Goal: Find specific page/section: Find specific page/section

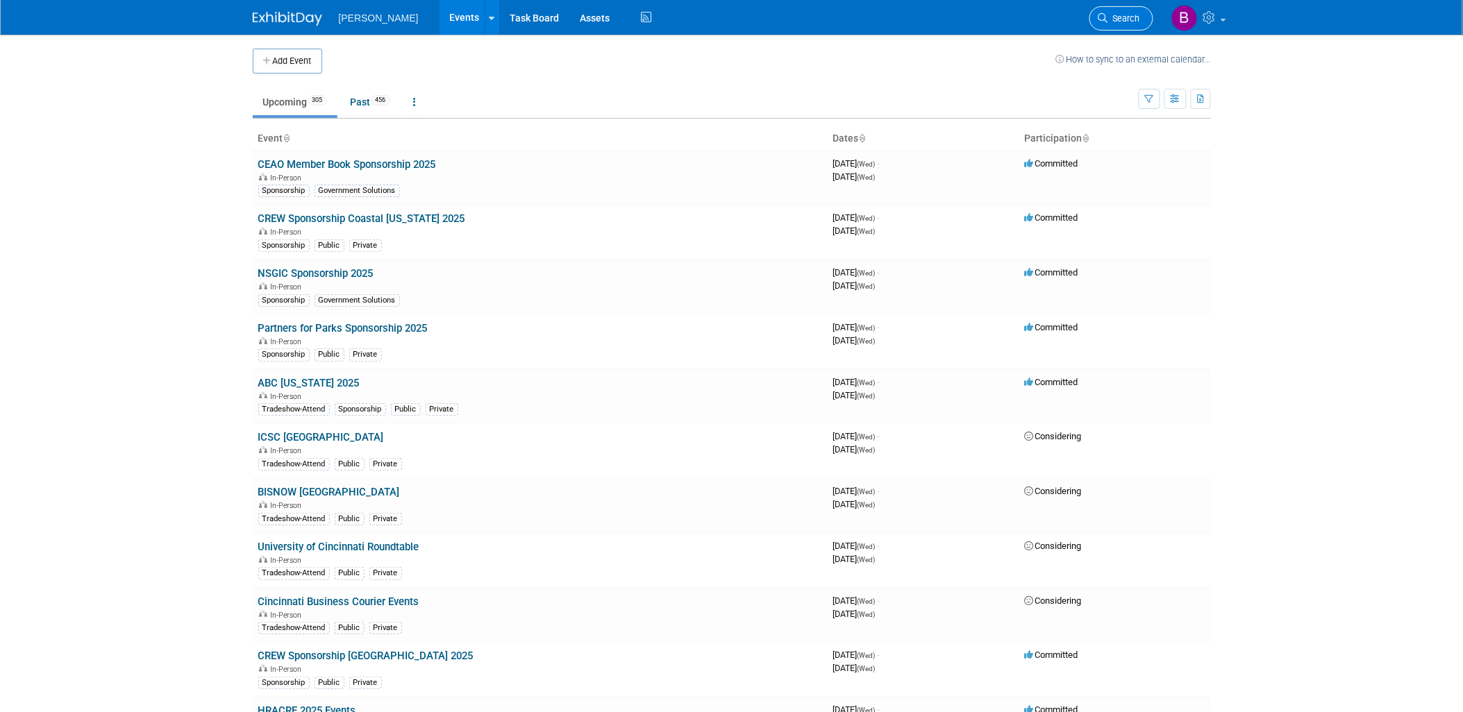
click at [1115, 16] on span "Search" at bounding box center [1124, 18] width 32 height 10
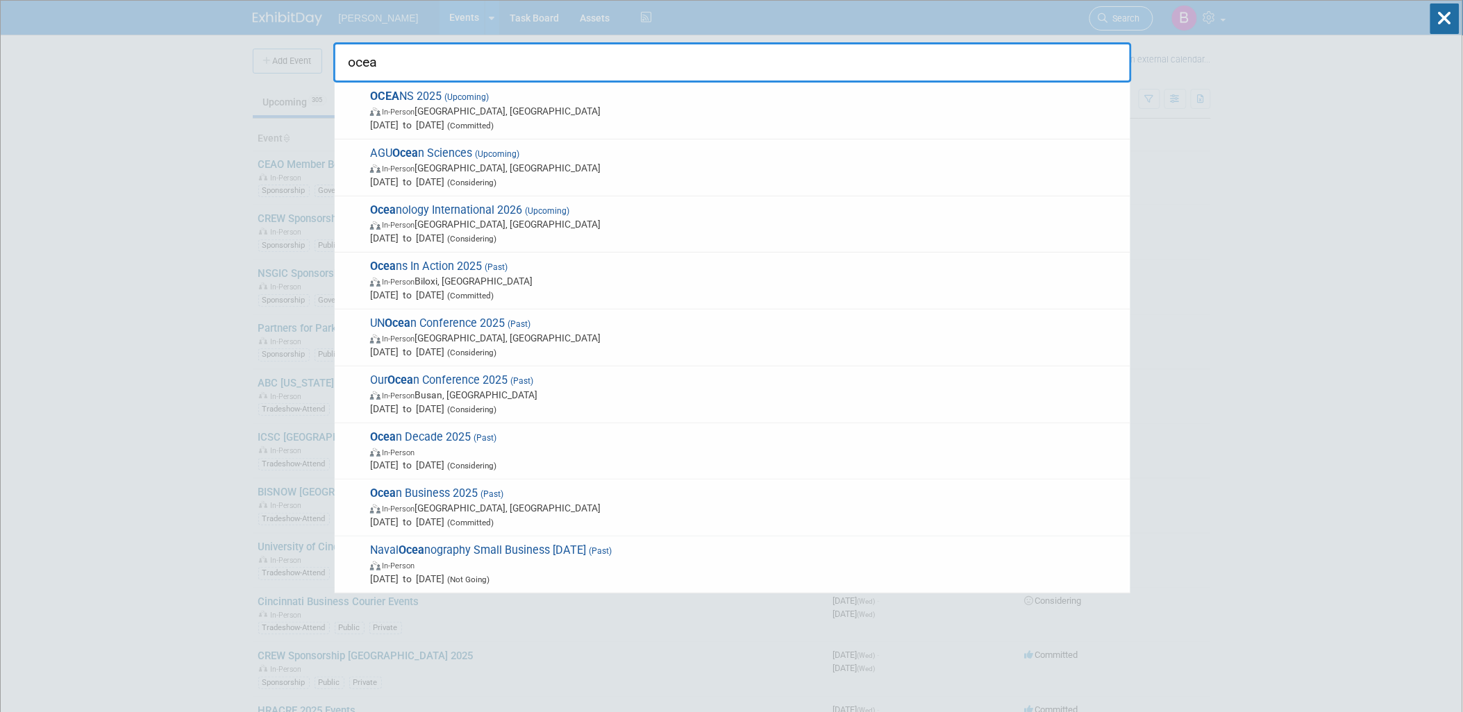
type input "ocean"
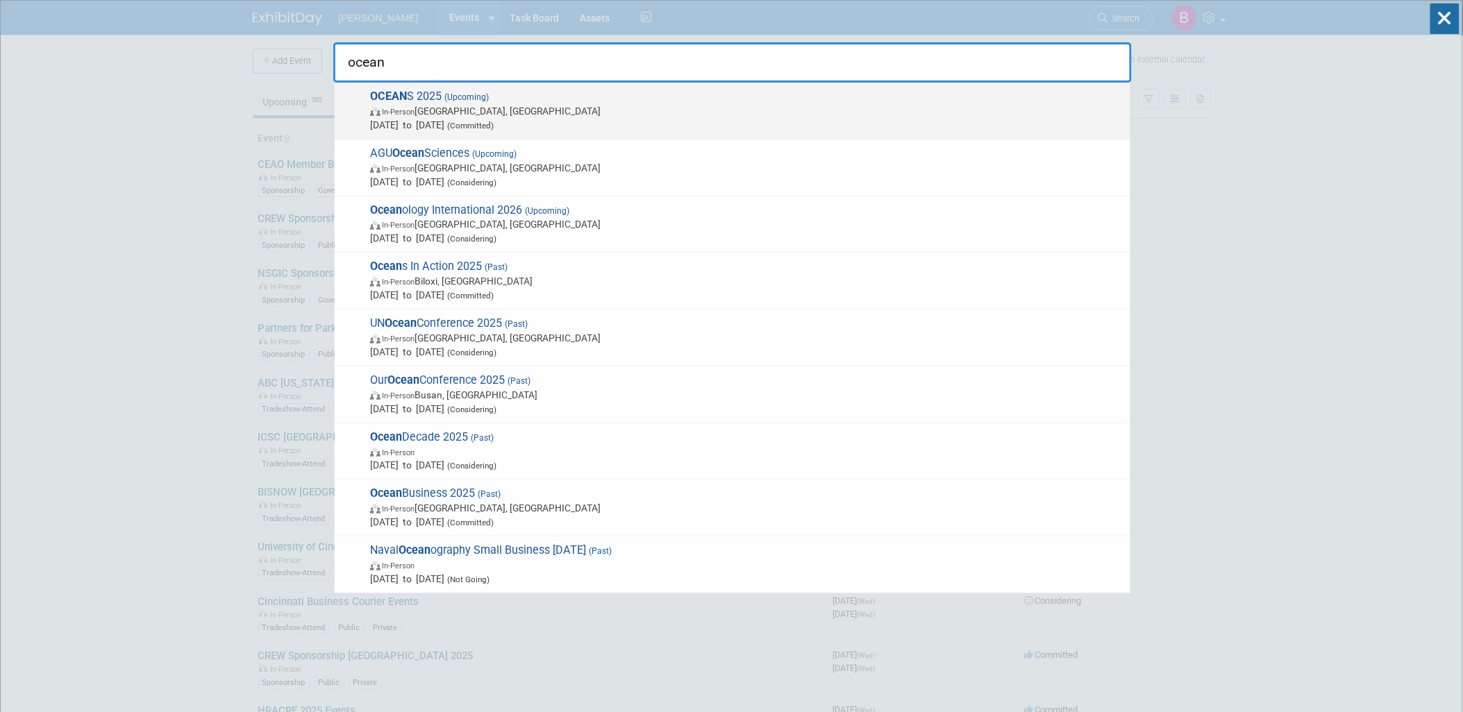
click at [512, 110] on span "In-Person Chicago, IL" at bounding box center [746, 111] width 753 height 14
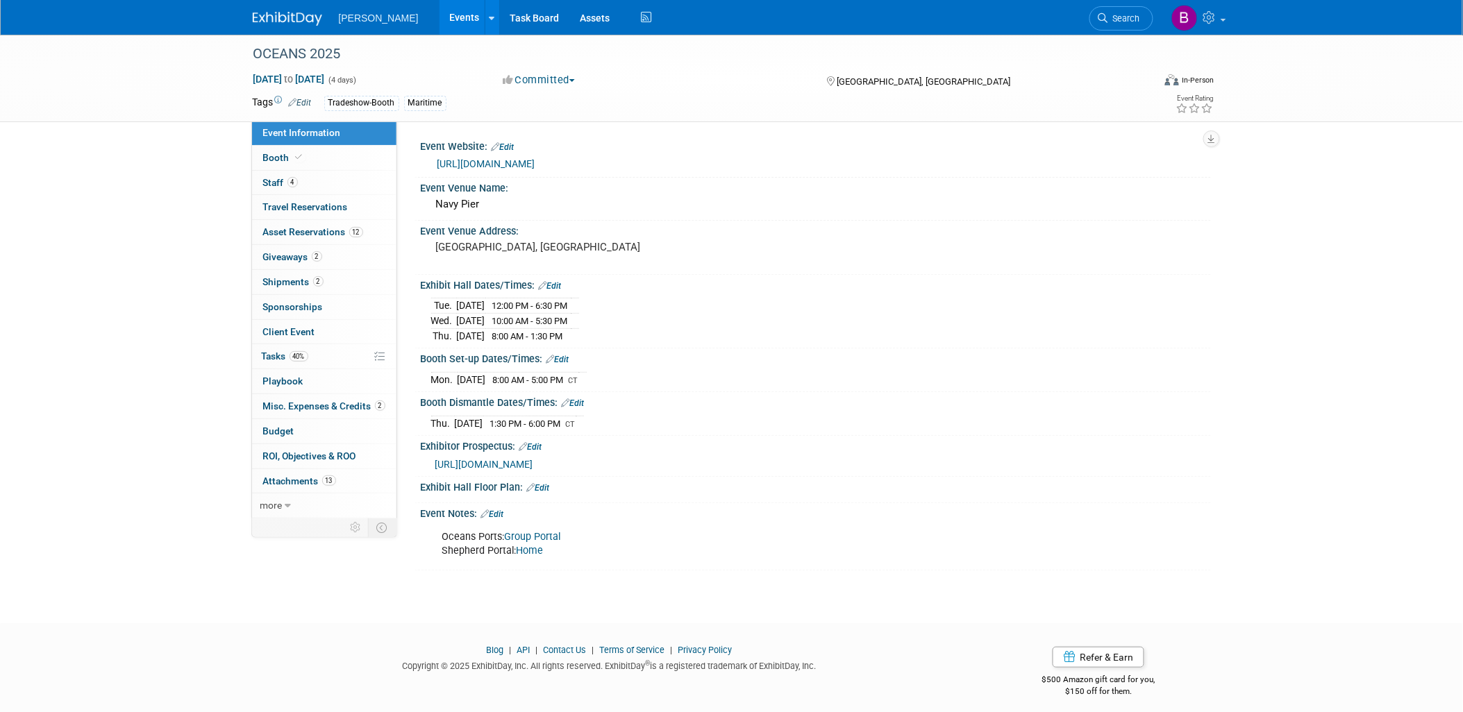
click at [533, 459] on span "https://greatlakes25.oceansconference.org/exhibitor-tool-kit/" at bounding box center [484, 464] width 98 height 11
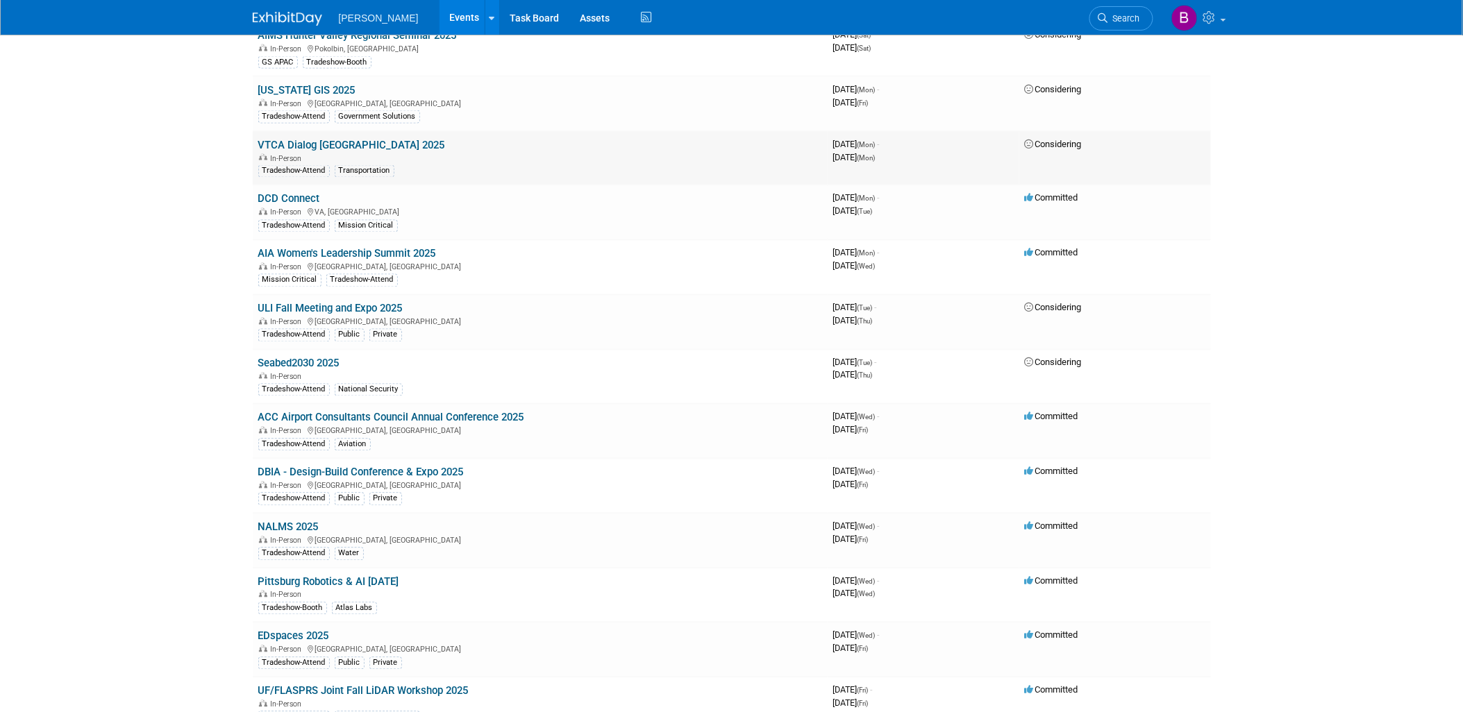
scroll to position [10259, 0]
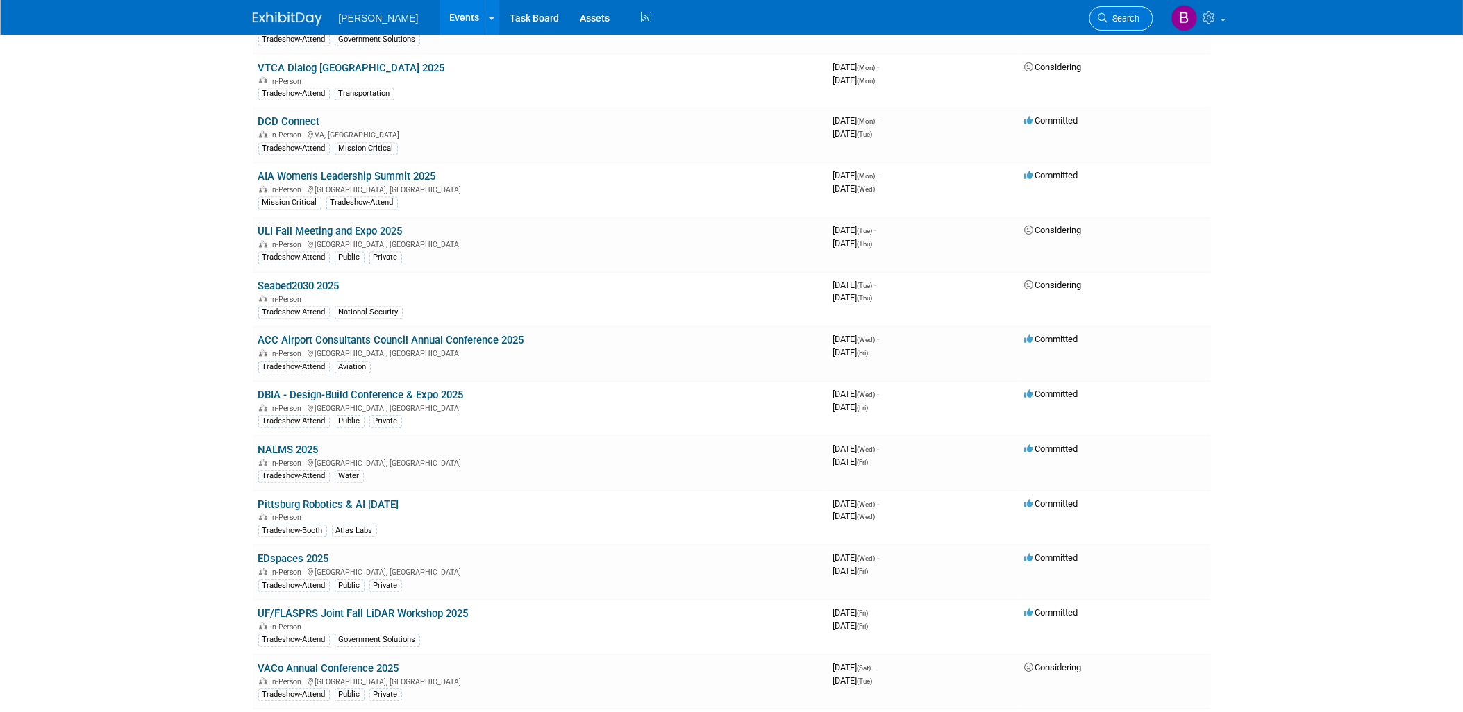
click at [1116, 10] on link "Search" at bounding box center [1121, 18] width 64 height 24
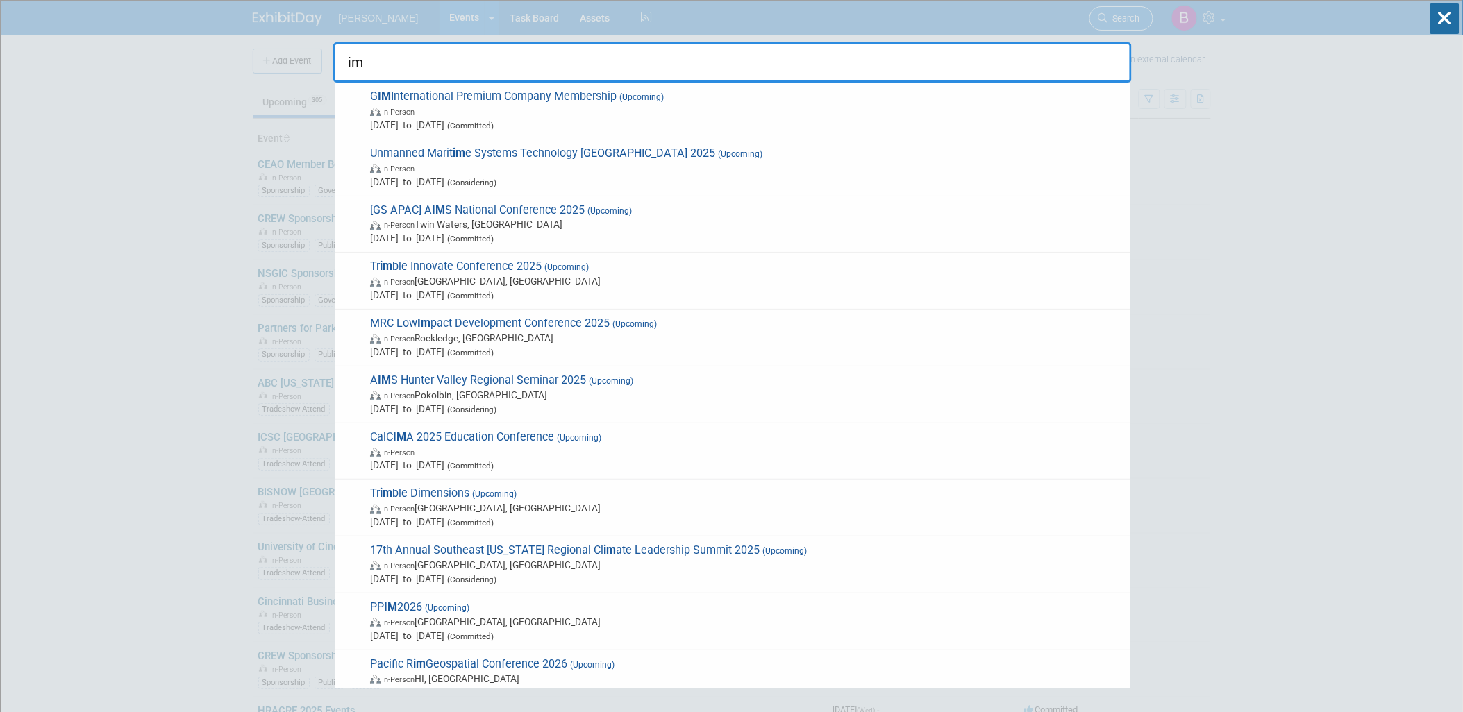
type input "i"
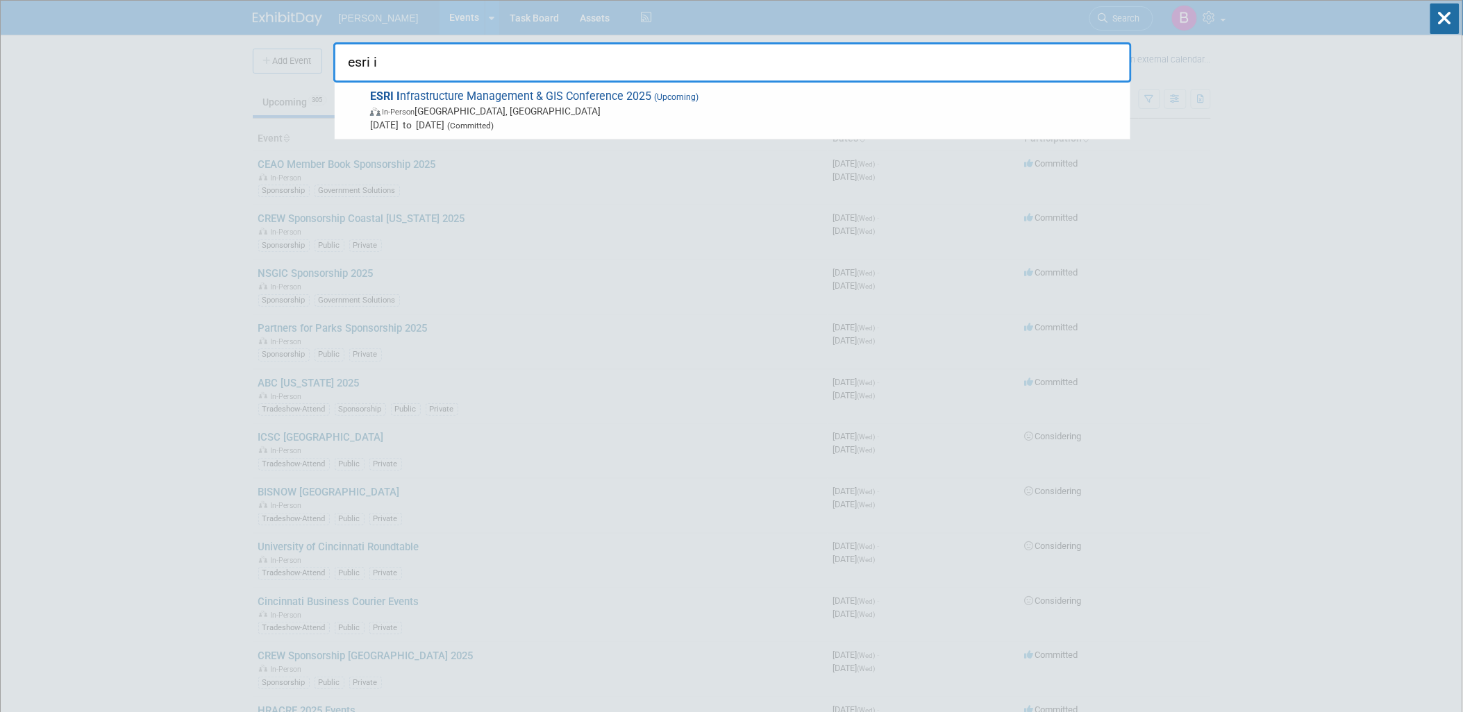
type input "esri i"
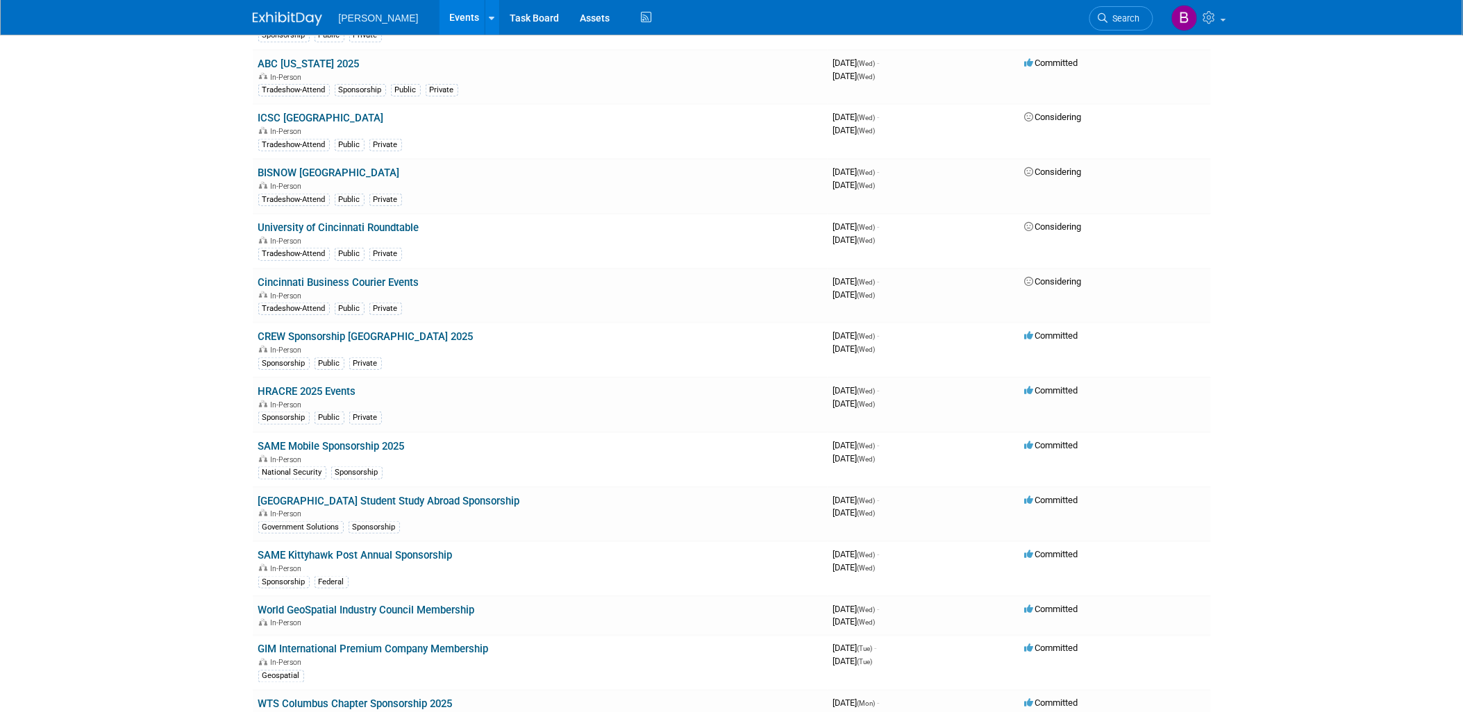
scroll to position [694, 0]
